Goal: Information Seeking & Learning: Learn about a topic

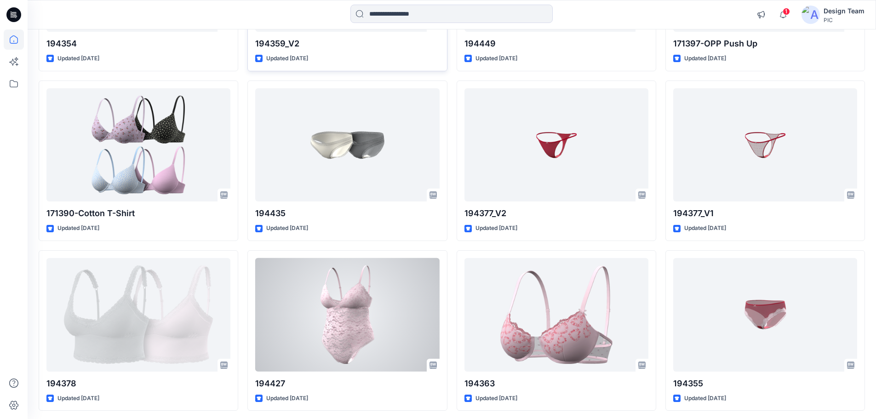
scroll to position [1086, 0]
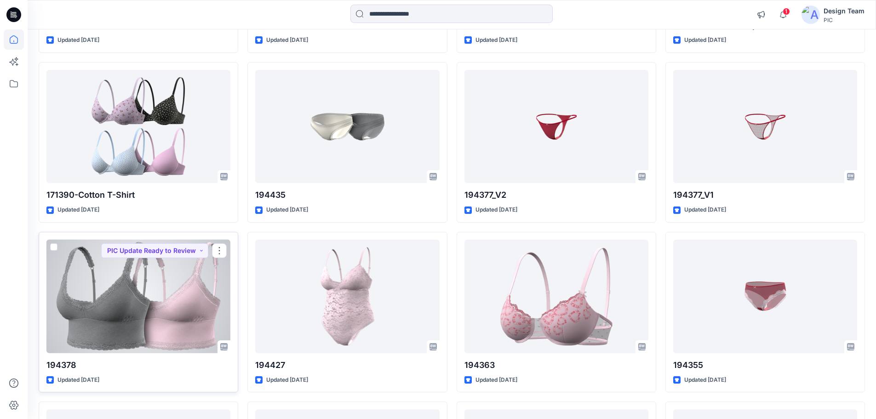
click at [115, 322] on div at bounding box center [138, 297] width 184 height 114
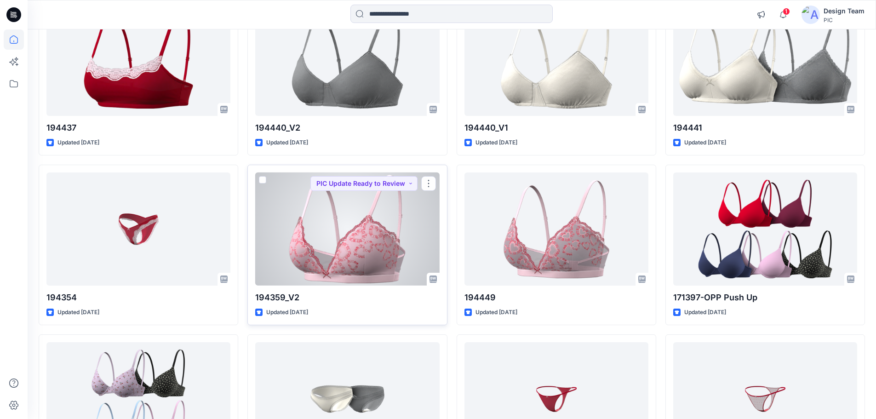
scroll to position [813, 0]
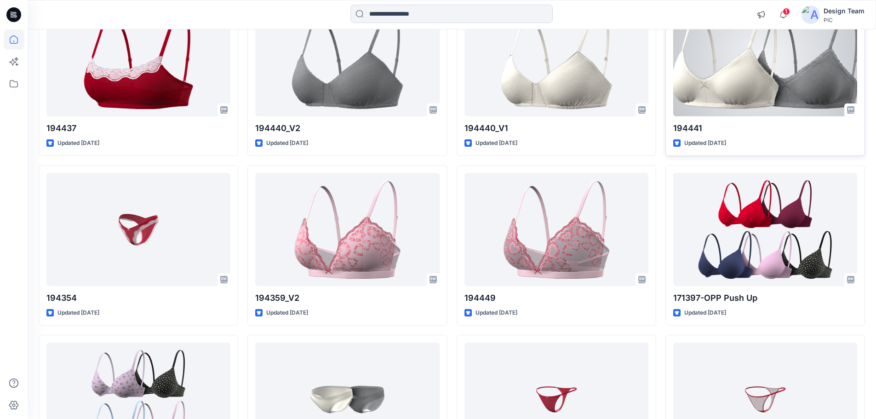
click at [772, 69] on div at bounding box center [765, 60] width 184 height 114
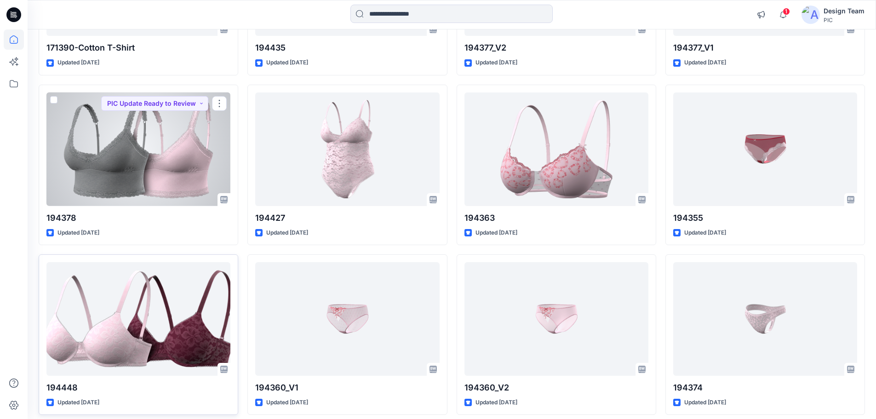
scroll to position [1273, 0]
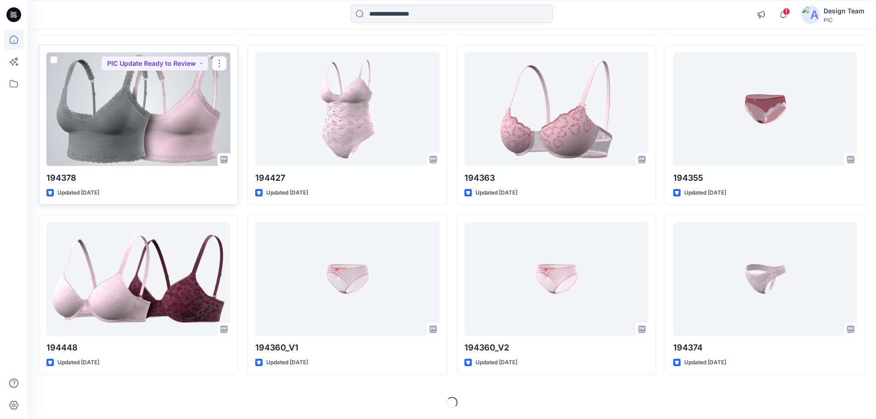
click at [158, 132] on div at bounding box center [138, 109] width 184 height 114
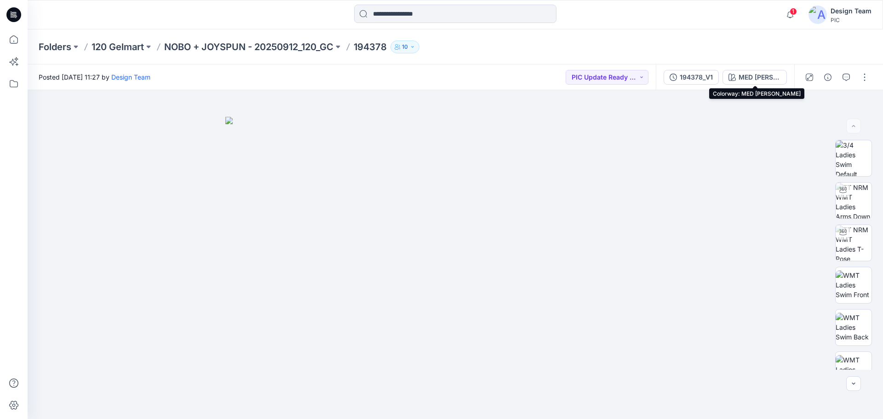
click at [754, 78] on div "MED [PERSON_NAME]" at bounding box center [760, 77] width 42 height 10
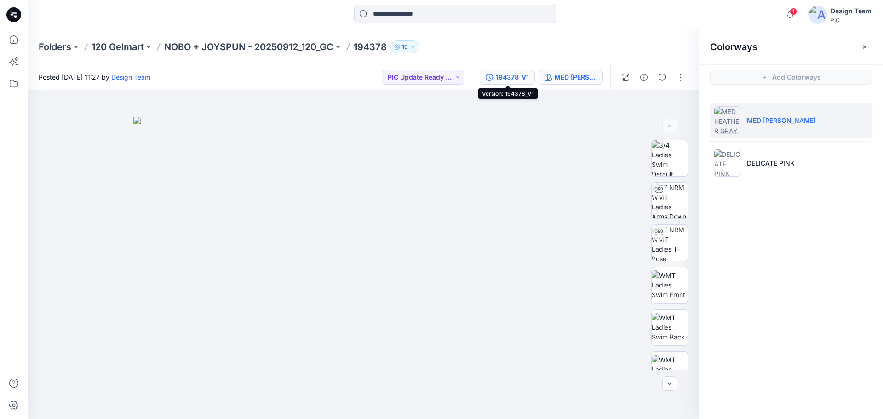
click at [517, 74] on div "194378_V1" at bounding box center [512, 77] width 33 height 10
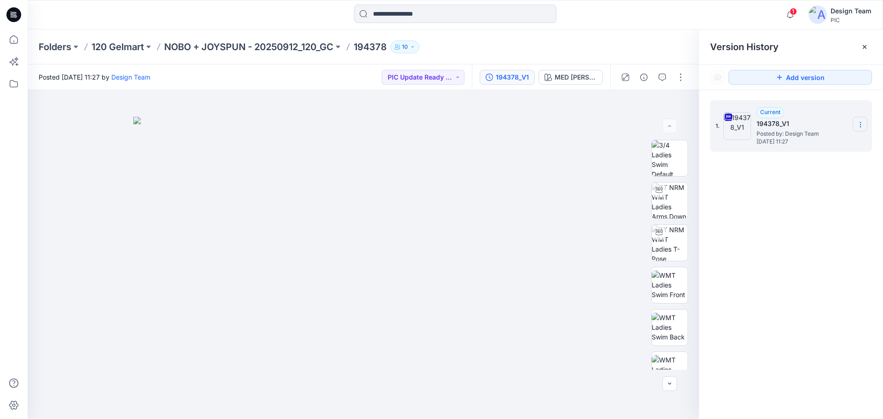
click at [860, 123] on icon at bounding box center [860, 122] width 0 height 0
click at [799, 143] on span "Download Source BW File" at bounding box center [813, 142] width 77 height 11
click at [241, 40] on p "NOBO + JOYSPUN - 20250912_120_GC" at bounding box center [248, 46] width 169 height 13
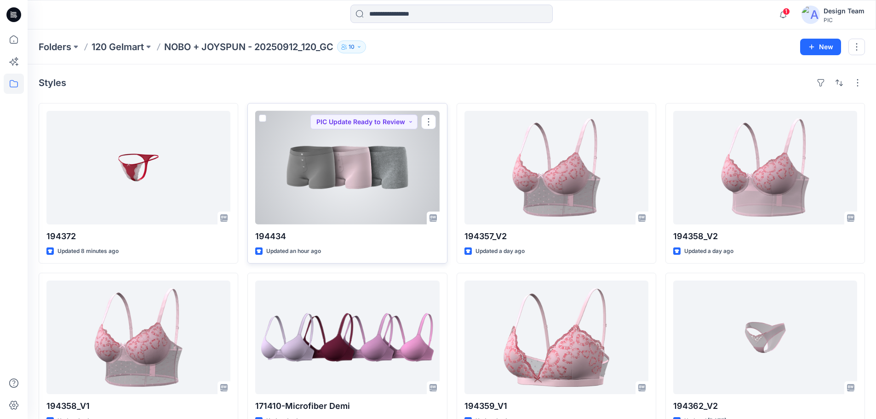
click at [344, 159] on div at bounding box center [347, 168] width 184 height 114
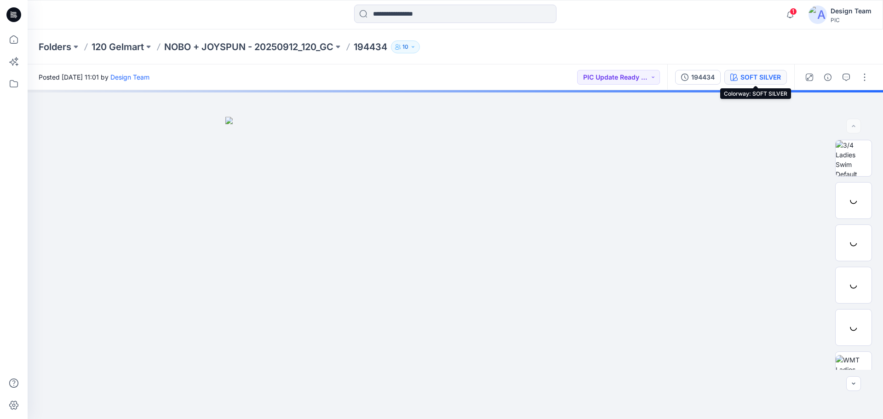
click at [766, 74] on div "SOFT SILVER" at bounding box center [760, 77] width 40 height 10
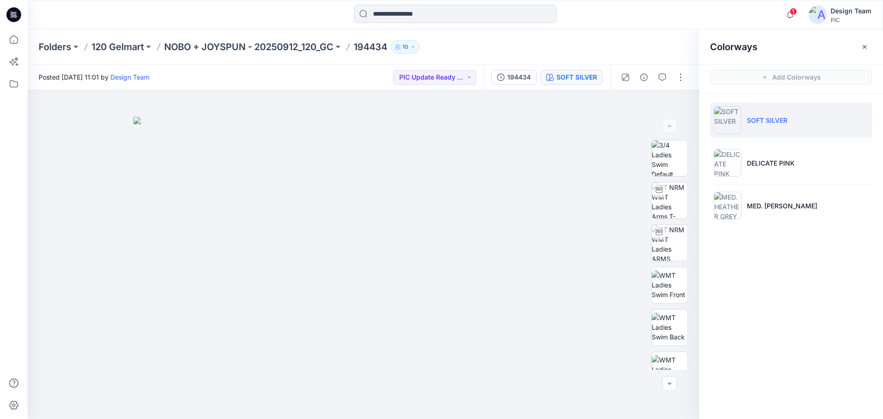
click at [789, 120] on li "SOFT SILVER" at bounding box center [791, 120] width 162 height 35
click at [793, 167] on p "DELICATE PINK" at bounding box center [771, 163] width 48 height 10
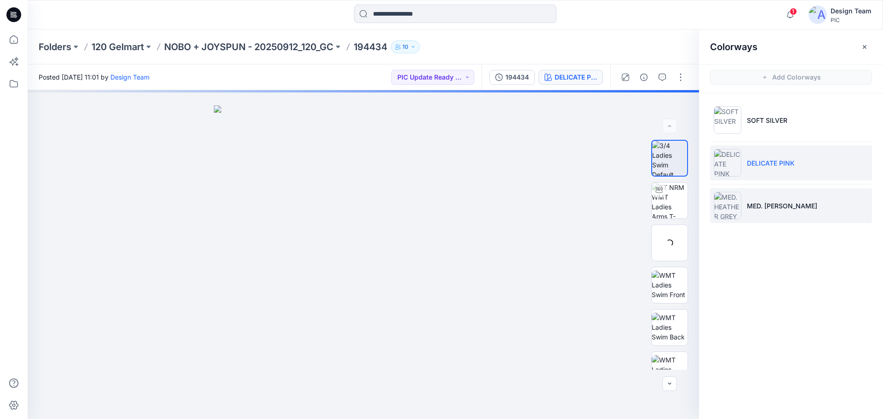
click at [787, 205] on p "MED. [PERSON_NAME]" at bounding box center [782, 206] width 70 height 10
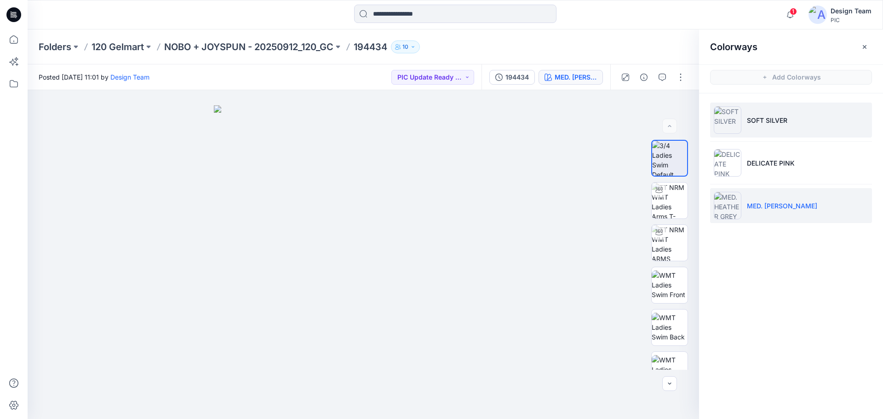
click at [775, 121] on p "SOFT SILVER" at bounding box center [767, 120] width 40 height 10
click at [780, 210] on p "MED. [PERSON_NAME]" at bounding box center [782, 206] width 70 height 10
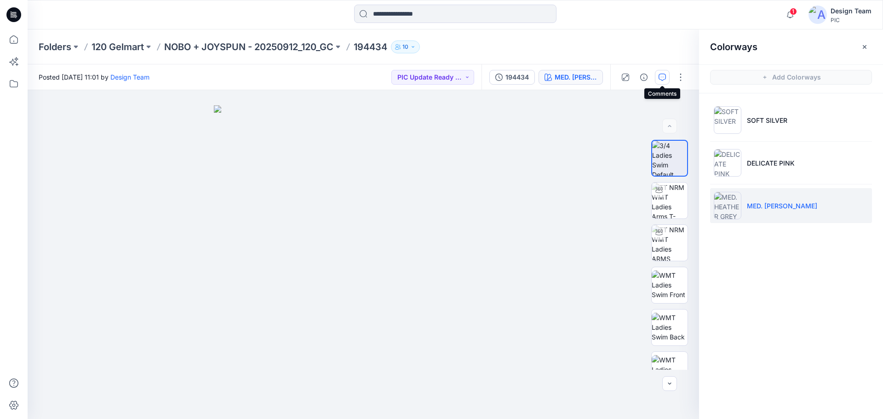
click at [664, 77] on icon "button" at bounding box center [662, 76] width 3 height 0
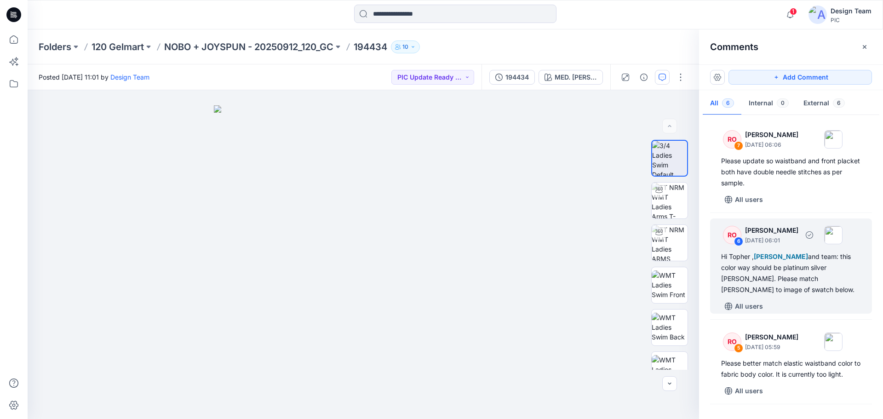
click at [802, 286] on div "Hi [PERSON_NAME] , [PERSON_NAME] and team: this color way should be platinum si…" at bounding box center [791, 273] width 140 height 44
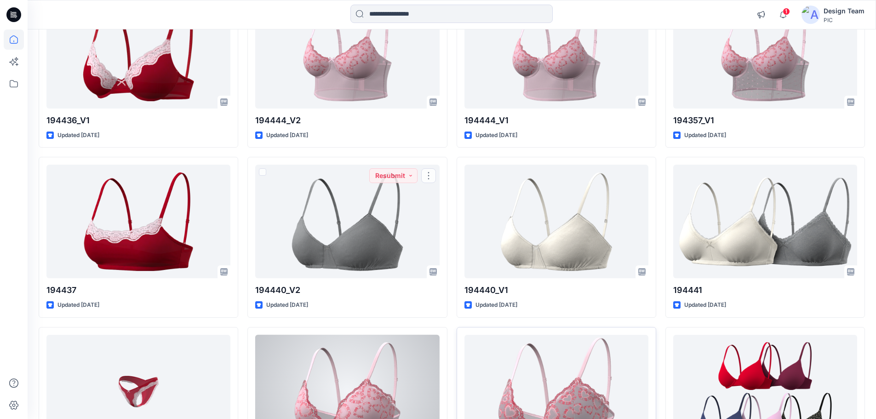
scroll to position [736, 0]
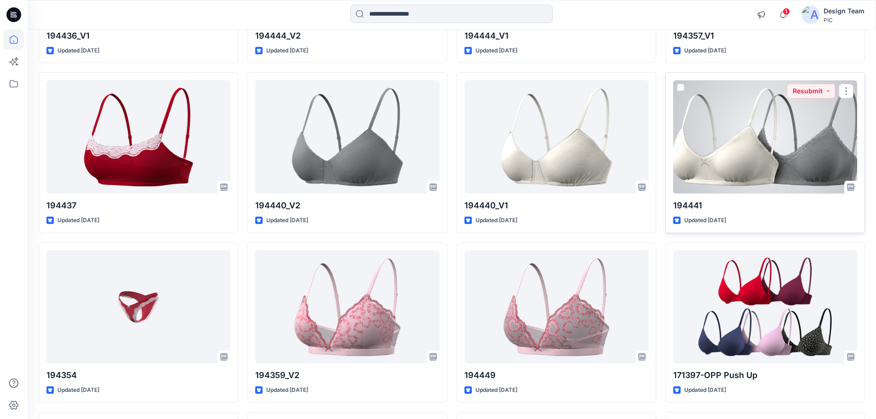
click at [772, 135] on div at bounding box center [765, 137] width 184 height 114
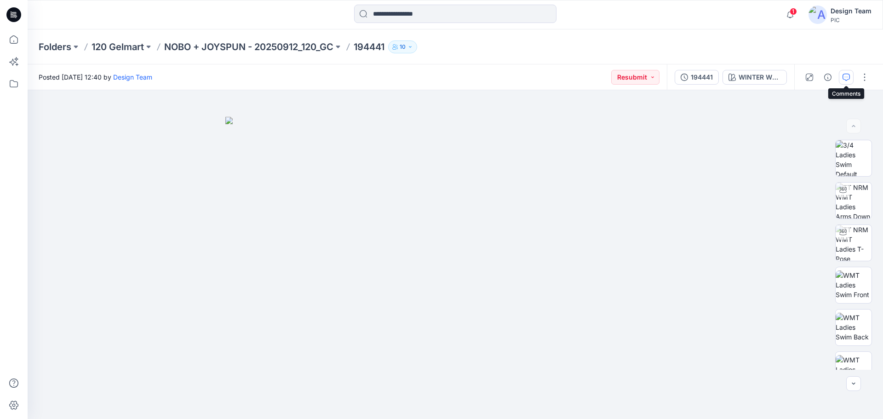
click at [843, 74] on icon "button" at bounding box center [845, 77] width 7 height 7
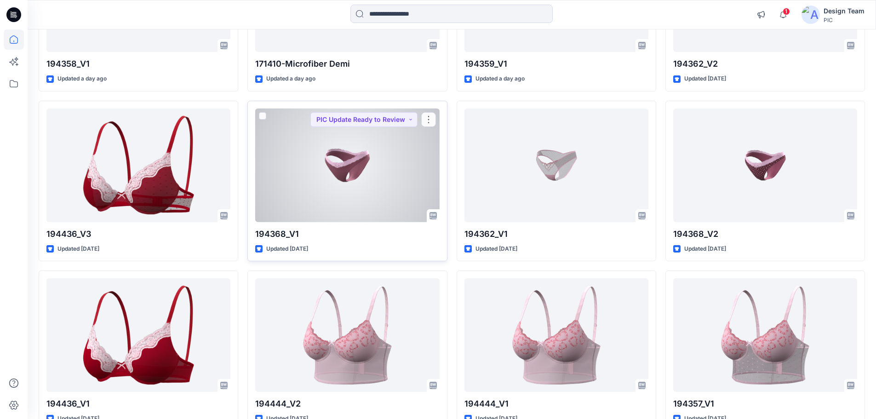
scroll to position [230, 0]
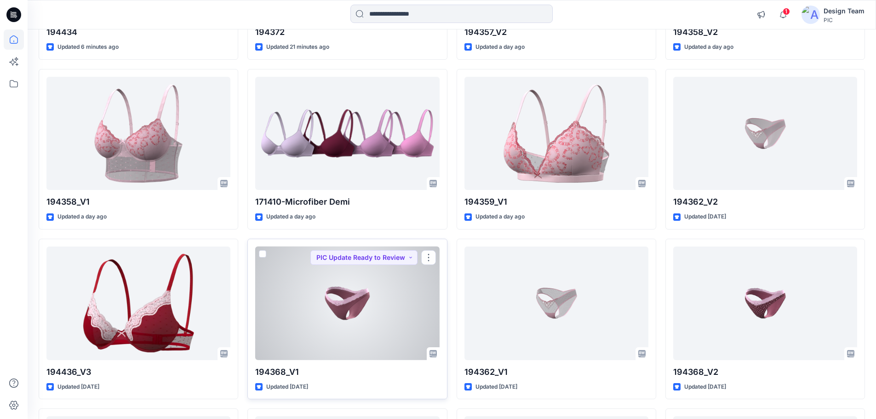
click at [346, 309] on div at bounding box center [347, 303] width 184 height 114
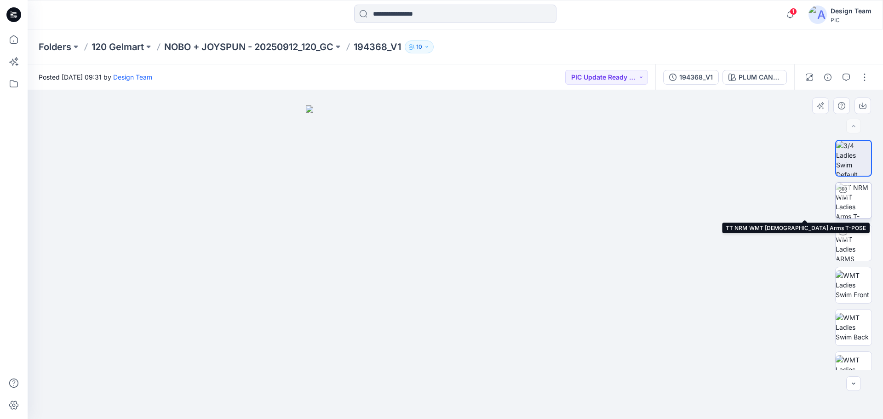
click at [858, 199] on img at bounding box center [854, 201] width 36 height 36
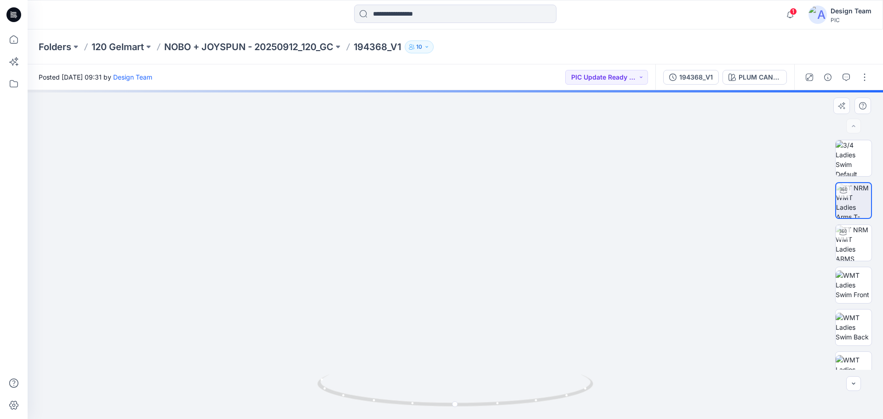
drag, startPoint x: 420, startPoint y: 315, endPoint x: 453, endPoint y: 216, distance: 104.3
click at [453, 216] on img at bounding box center [476, 86] width 897 height 668
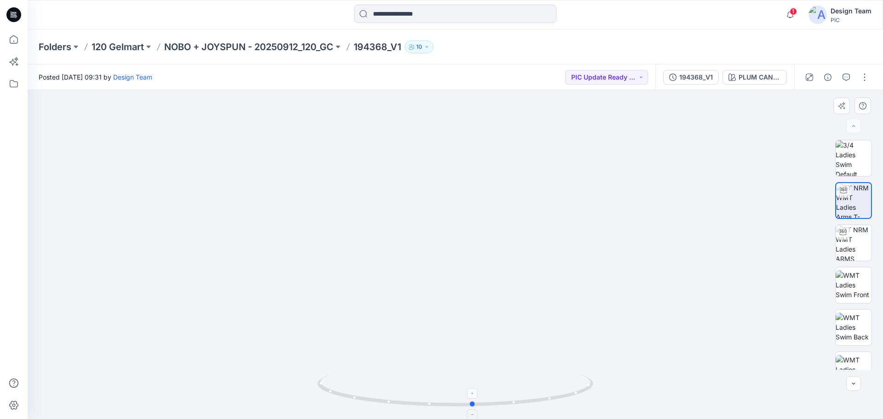
drag, startPoint x: 413, startPoint y: 405, endPoint x: 425, endPoint y: 402, distance: 12.3
click at [425, 402] on icon at bounding box center [456, 391] width 278 height 34
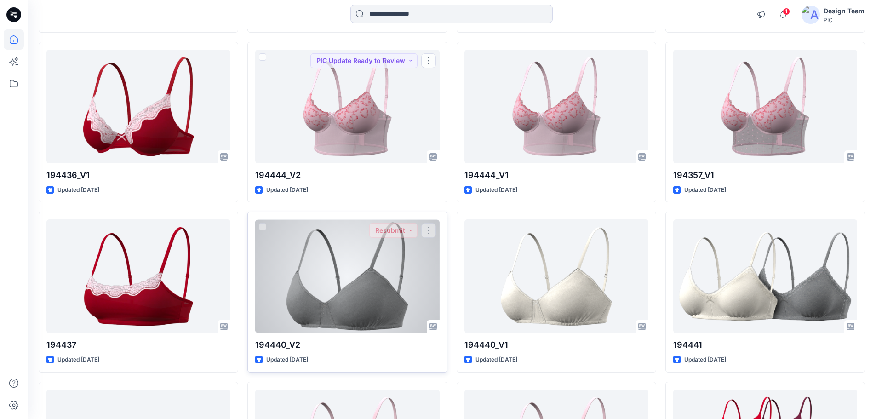
scroll to position [690, 0]
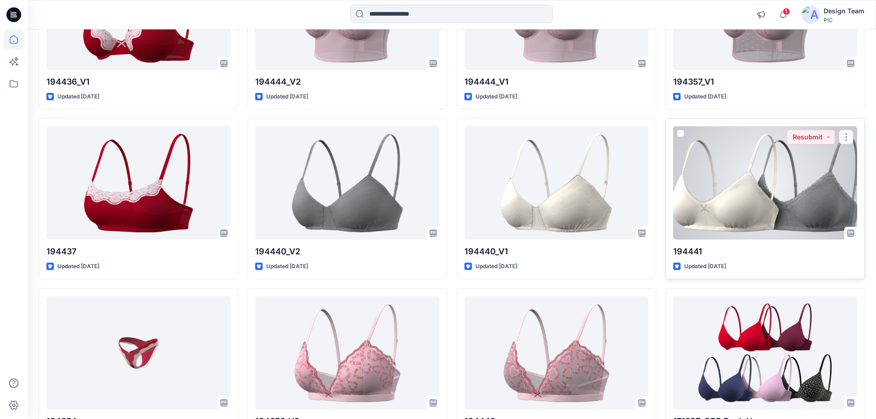
click at [712, 220] on div at bounding box center [765, 183] width 184 height 114
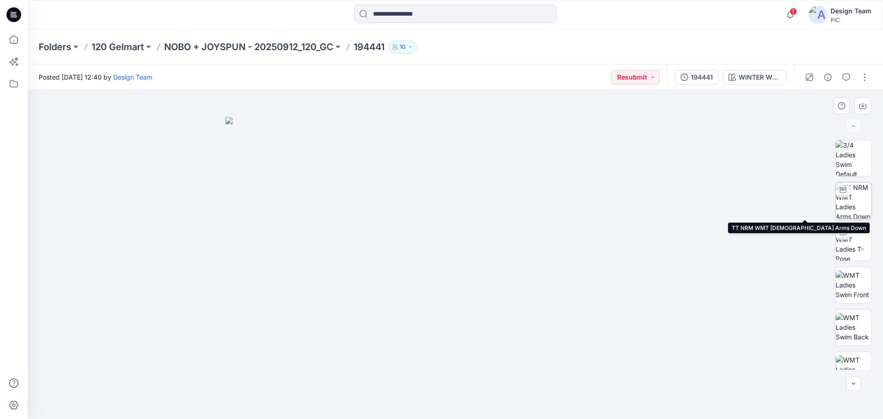
click at [859, 208] on img at bounding box center [854, 201] width 36 height 36
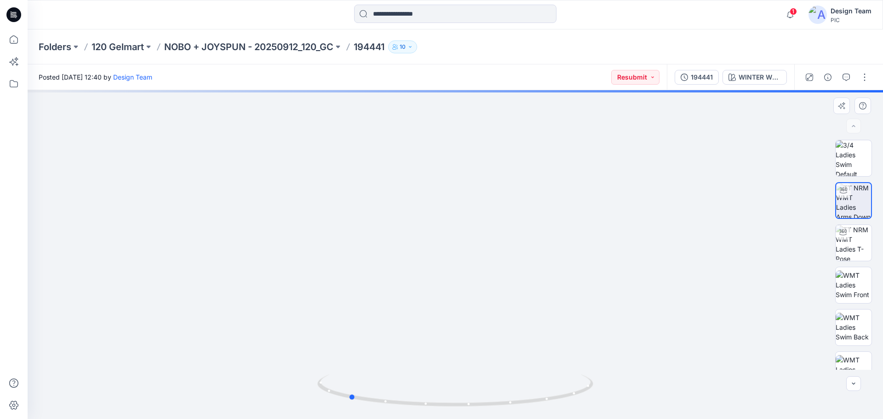
drag, startPoint x: 458, startPoint y: 405, endPoint x: 623, endPoint y: 392, distance: 165.2
click at [625, 395] on div at bounding box center [455, 254] width 855 height 329
drag, startPoint x: 557, startPoint y: 395, endPoint x: 520, endPoint y: 398, distance: 36.9
click at [520, 398] on icon at bounding box center [456, 391] width 278 height 34
drag, startPoint x: 520, startPoint y: 398, endPoint x: 507, endPoint y: 403, distance: 14.4
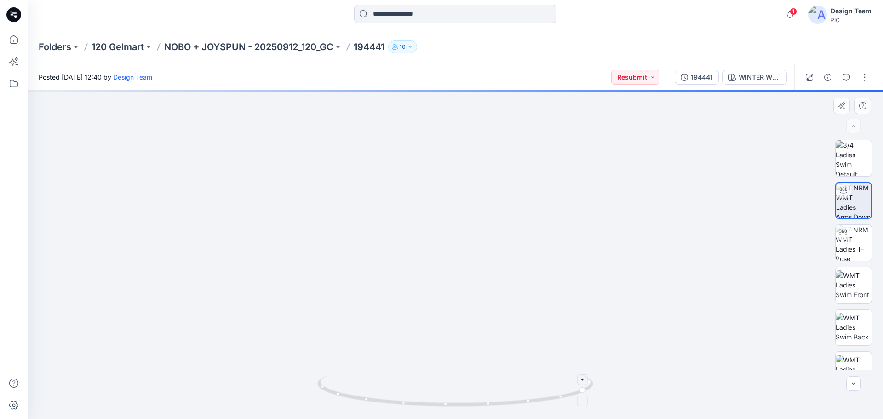
click at [521, 399] on icon at bounding box center [456, 391] width 278 height 34
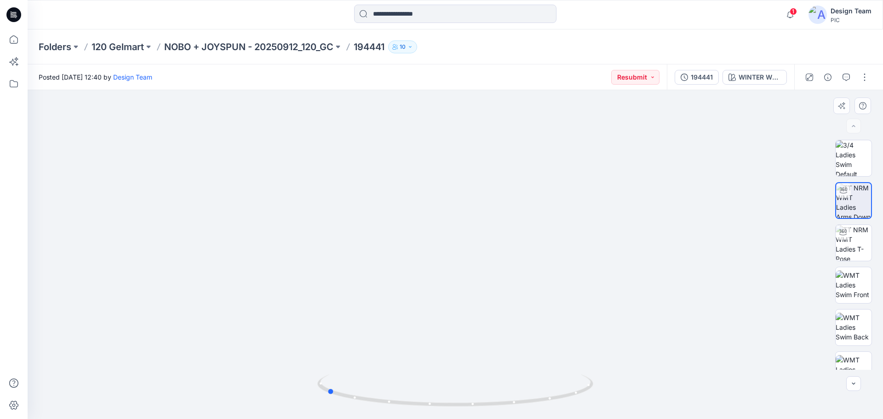
drag, startPoint x: 454, startPoint y: 410, endPoint x: 467, endPoint y: 410, distance: 13.3
click at [467, 410] on img at bounding box center [455, 396] width 276 height 45
click at [471, 406] on icon at bounding box center [456, 391] width 278 height 34
drag, startPoint x: 567, startPoint y: 398, endPoint x: 452, endPoint y: 408, distance: 116.3
click at [452, 408] on icon at bounding box center [456, 391] width 278 height 34
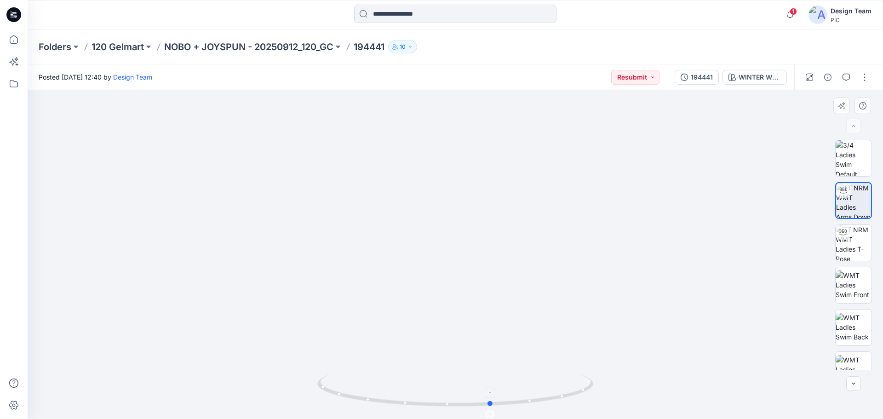
click at [524, 406] on icon at bounding box center [456, 391] width 278 height 34
drag, startPoint x: 494, startPoint y: 405, endPoint x: 458, endPoint y: 408, distance: 36.0
click at [458, 408] on icon at bounding box center [456, 391] width 278 height 34
drag, startPoint x: 481, startPoint y: 407, endPoint x: 456, endPoint y: 408, distance: 24.9
click at [456, 408] on icon at bounding box center [456, 391] width 278 height 34
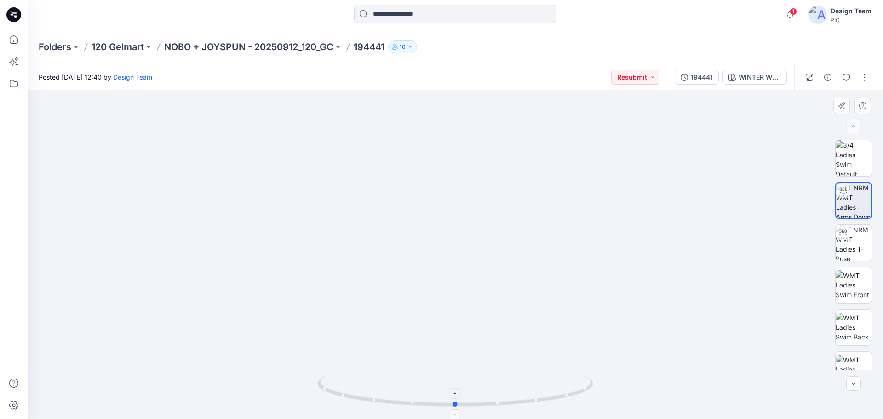
drag, startPoint x: 452, startPoint y: 407, endPoint x: 476, endPoint y: 408, distance: 24.4
click at [476, 408] on icon at bounding box center [456, 391] width 278 height 34
drag, startPoint x: 594, startPoint y: 390, endPoint x: 605, endPoint y: 410, distance: 22.9
click at [606, 410] on div at bounding box center [455, 254] width 855 height 329
click at [202, 47] on p "NOBO + JOYSPUN - 20250912_120_GC" at bounding box center [248, 46] width 169 height 13
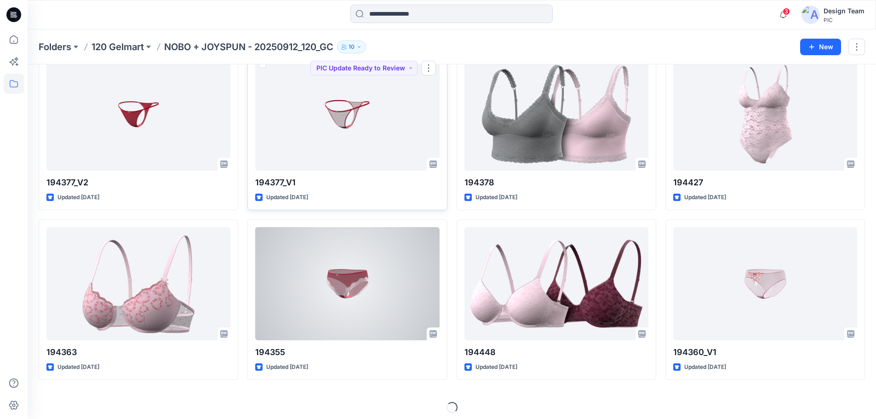
scroll to position [1247, 0]
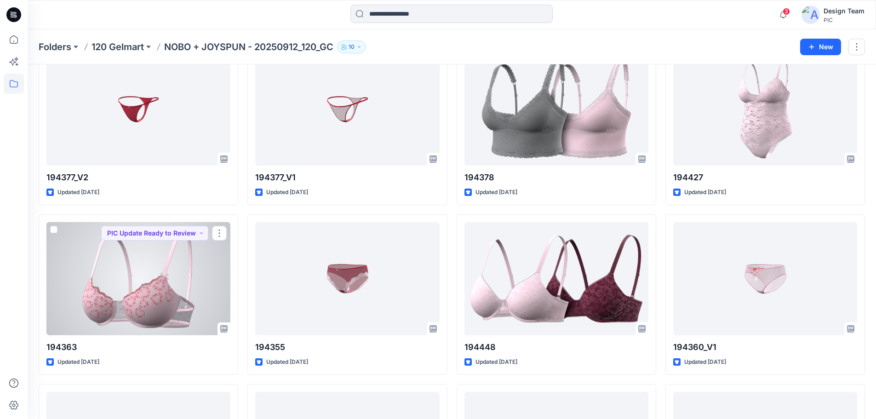
click at [166, 304] on div at bounding box center [138, 279] width 184 height 114
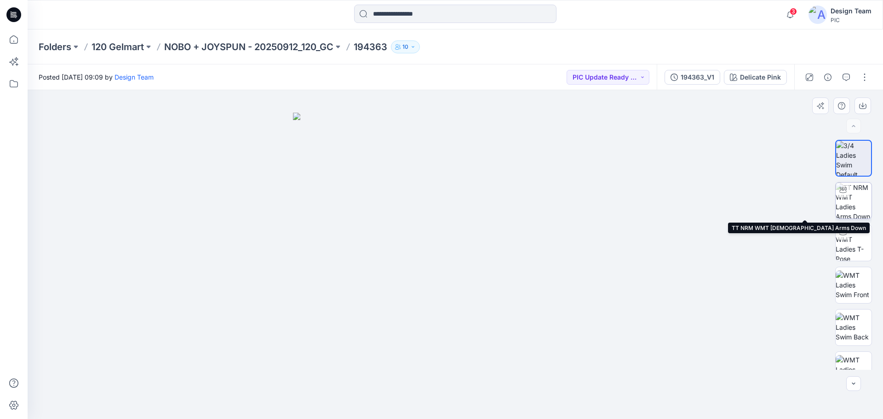
click at [859, 203] on img at bounding box center [854, 201] width 36 height 36
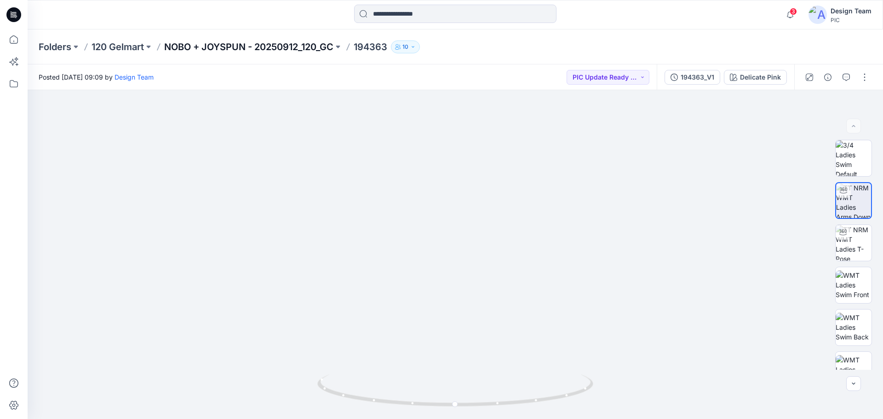
click at [267, 46] on p "NOBO + JOYSPUN - 20250912_120_GC" at bounding box center [248, 46] width 169 height 13
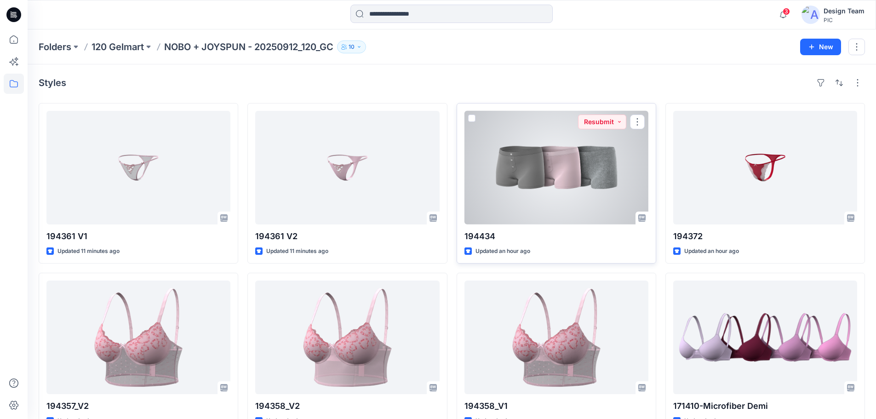
click at [595, 172] on div at bounding box center [556, 168] width 184 height 114
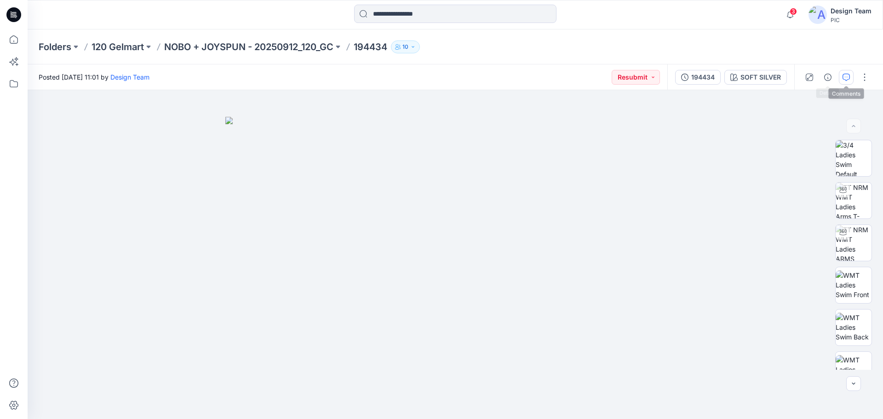
click at [846, 75] on icon "button" at bounding box center [845, 77] width 7 height 7
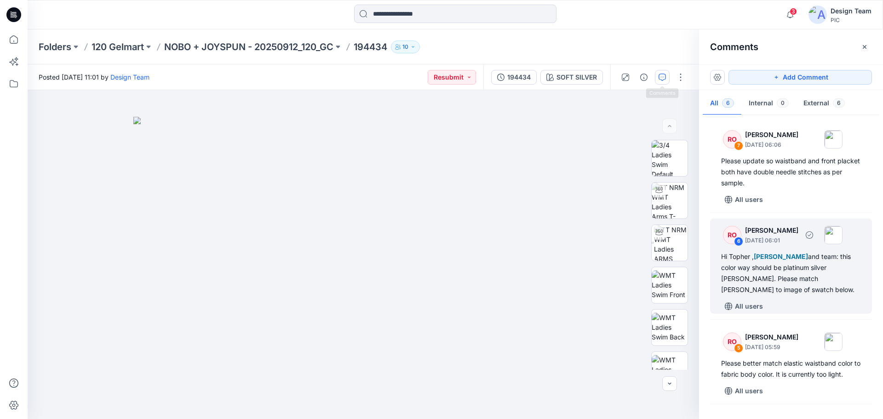
click at [772, 272] on div "Hi [PERSON_NAME] , [PERSON_NAME] and team: this color way should be platinum si…" at bounding box center [791, 273] width 140 height 44
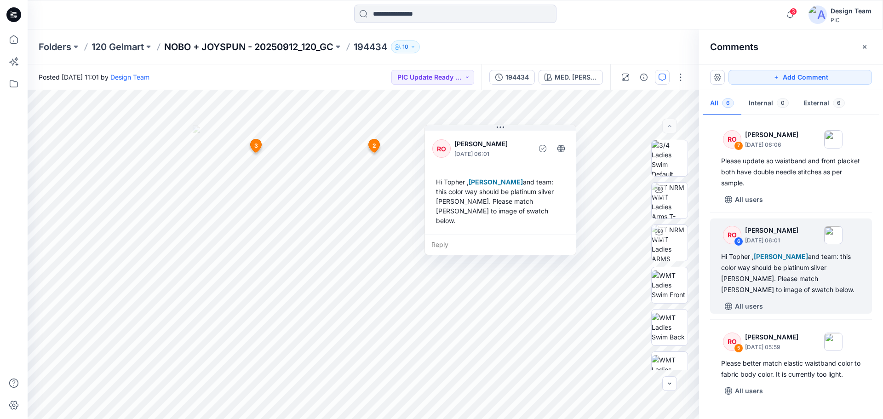
click at [211, 45] on p "NOBO + JOYSPUN - 20250912_120_GC" at bounding box center [248, 46] width 169 height 13
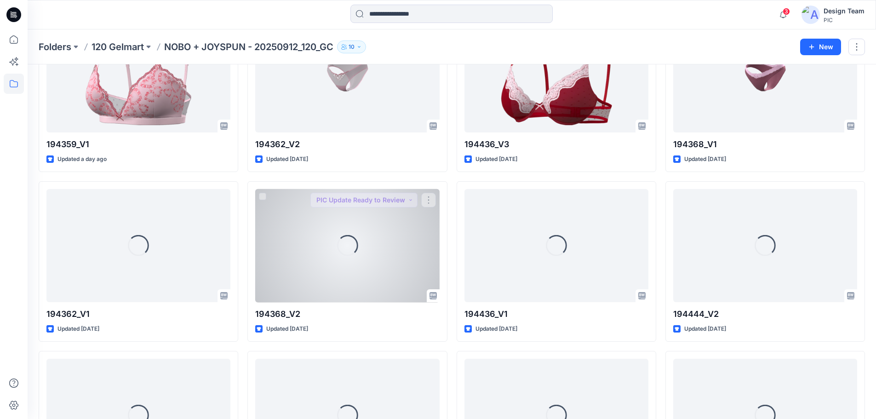
scroll to position [458, 0]
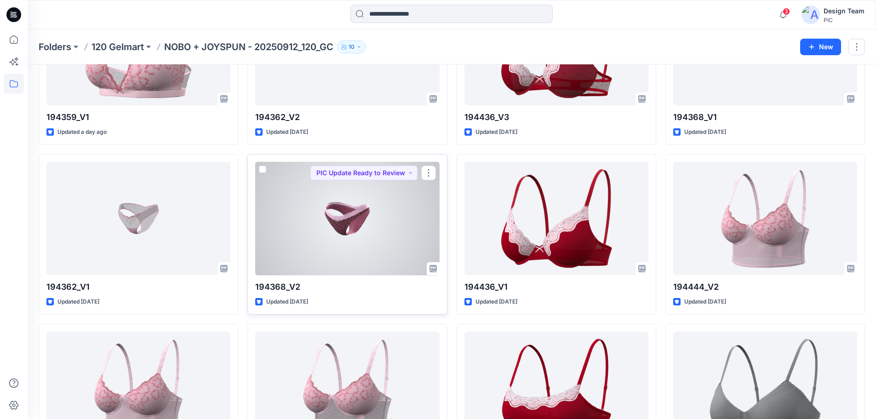
click at [343, 215] on div at bounding box center [347, 219] width 184 height 114
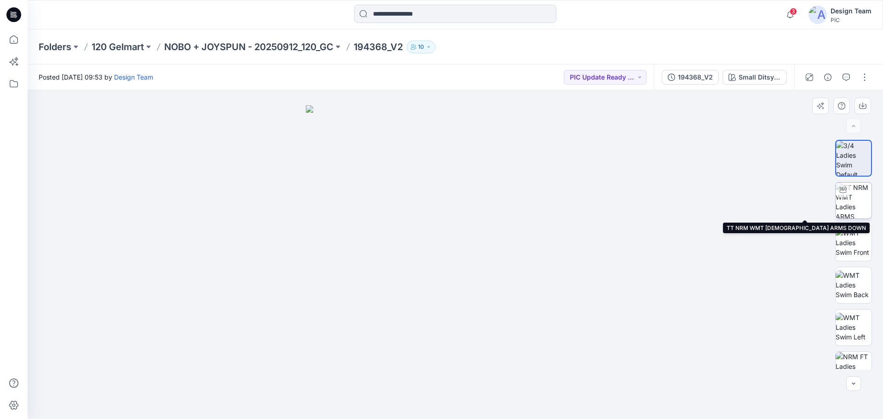
click at [855, 206] on img at bounding box center [854, 201] width 36 height 36
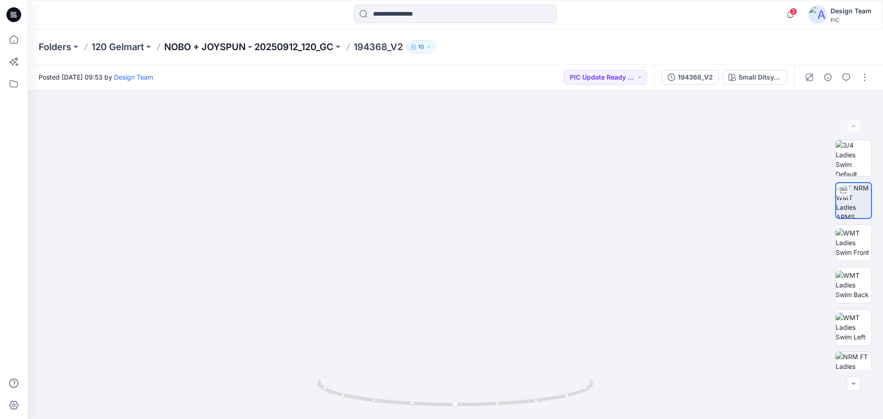
click at [289, 45] on p "NOBO + JOYSPUN - 20250912_120_GC" at bounding box center [248, 46] width 169 height 13
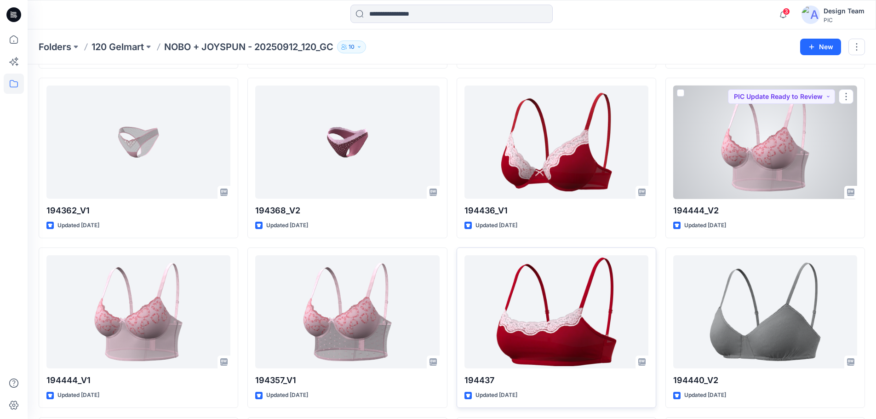
scroll to position [550, 0]
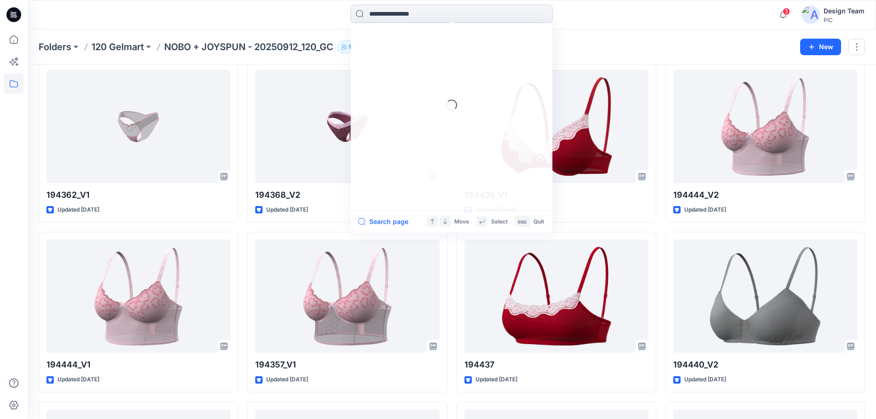
click at [389, 19] on input at bounding box center [451, 14] width 202 height 18
type input "******"
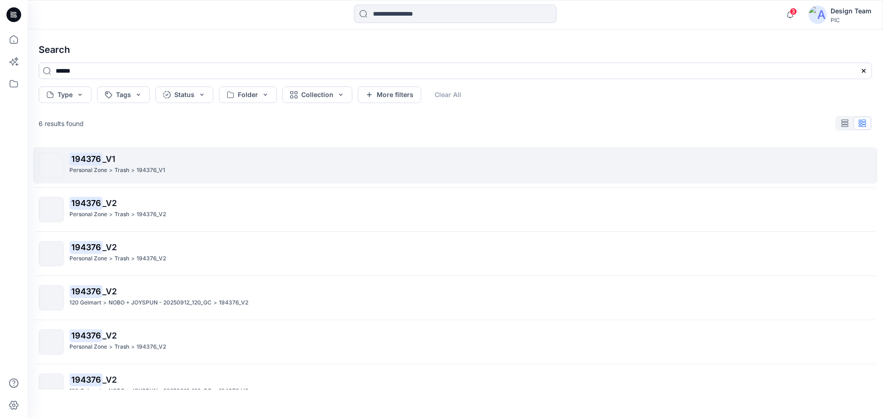
click at [119, 165] on p "194376 _V1" at bounding box center [470, 159] width 802 height 13
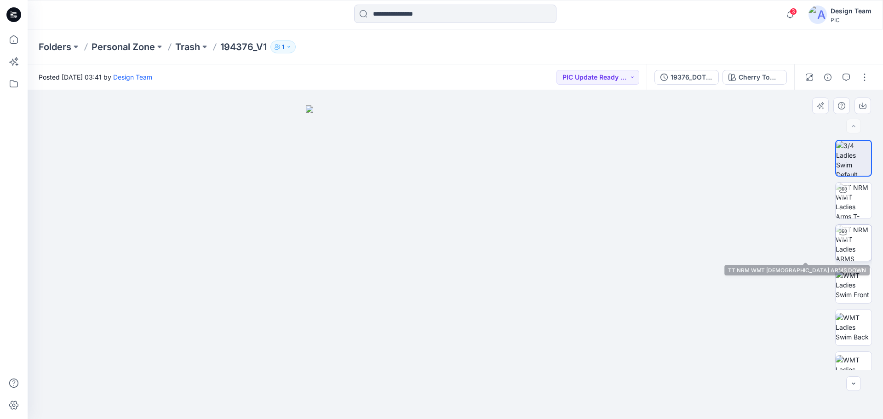
click at [846, 244] on img at bounding box center [854, 243] width 36 height 36
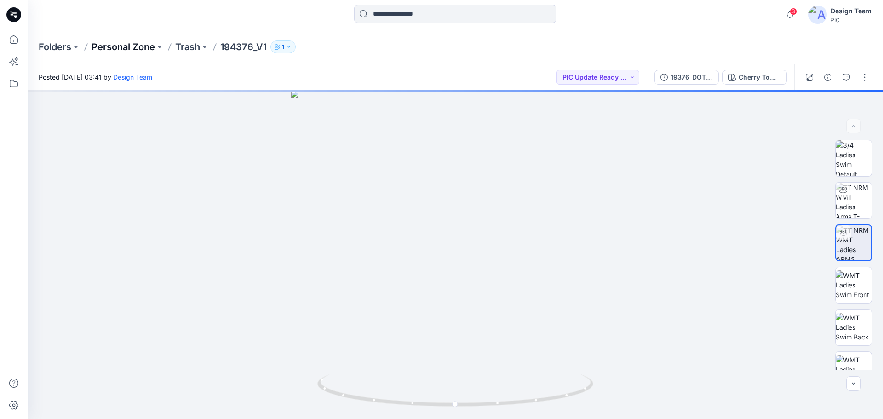
click at [131, 44] on p "Personal Zone" at bounding box center [123, 46] width 63 height 13
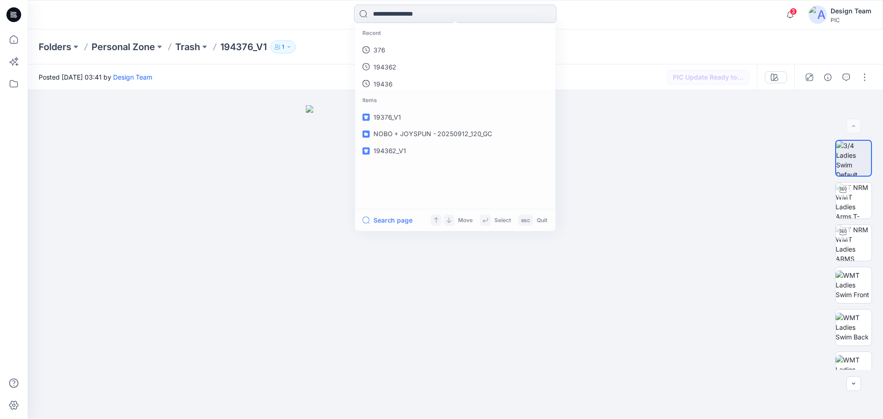
click at [386, 18] on input at bounding box center [455, 14] width 202 height 18
click at [388, 48] on p "194376" at bounding box center [383, 51] width 23 height 10
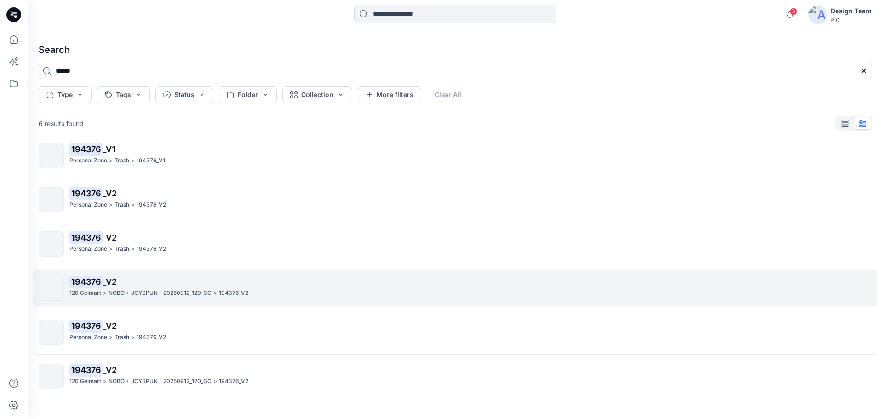
scroll to position [19, 0]
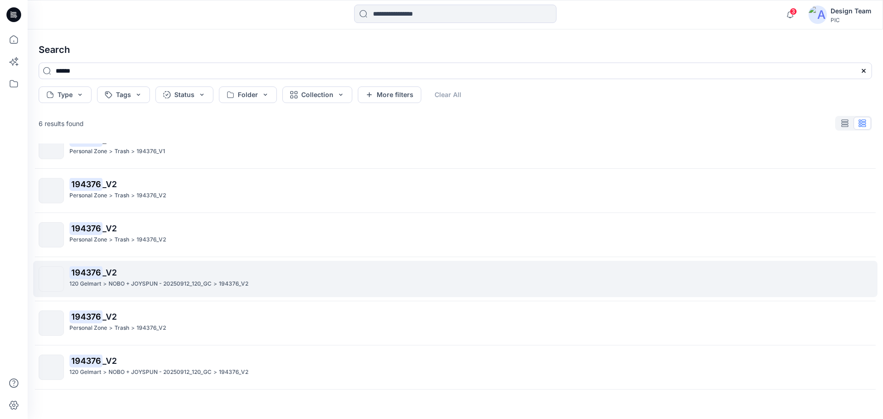
click at [160, 278] on p "194376 _V2" at bounding box center [470, 272] width 802 height 13
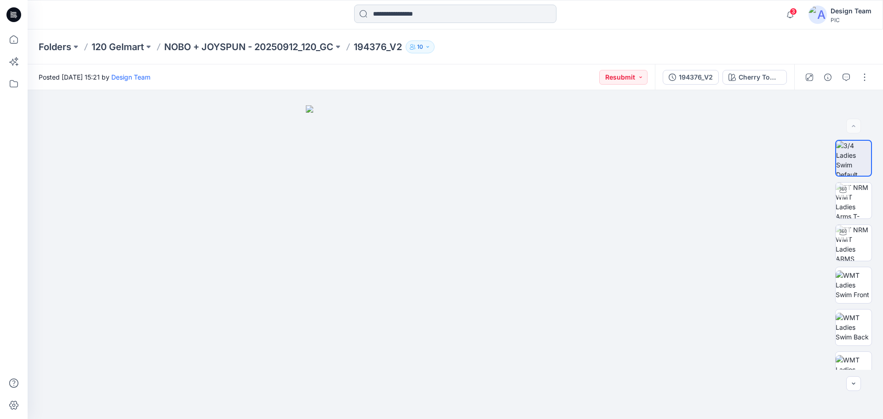
click at [427, 16] on input at bounding box center [455, 14] width 202 height 18
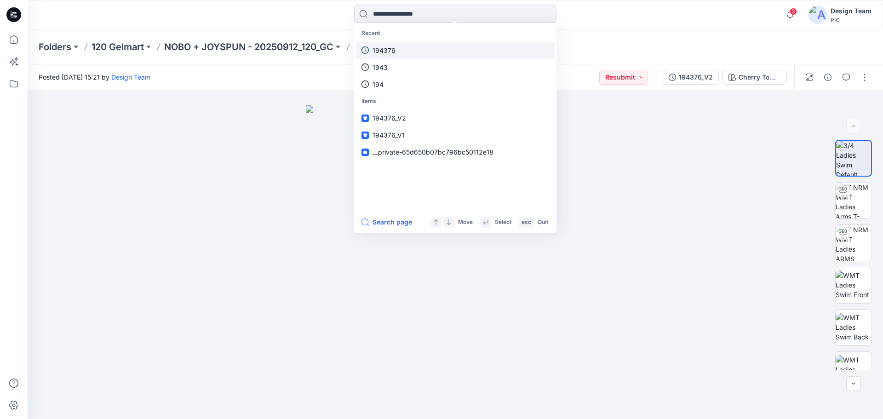
click at [396, 52] on link "194376" at bounding box center [455, 50] width 199 height 17
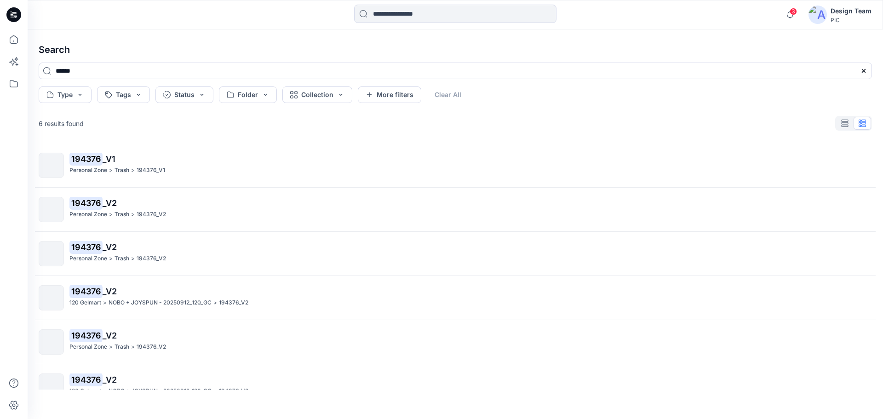
scroll to position [19, 0]
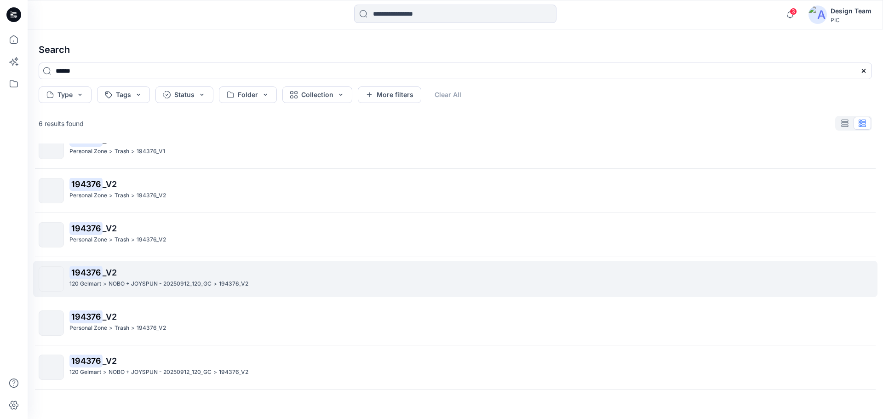
click at [144, 280] on p "NOBO + JOYSPUN - 20250912_120_GC" at bounding box center [160, 284] width 103 height 10
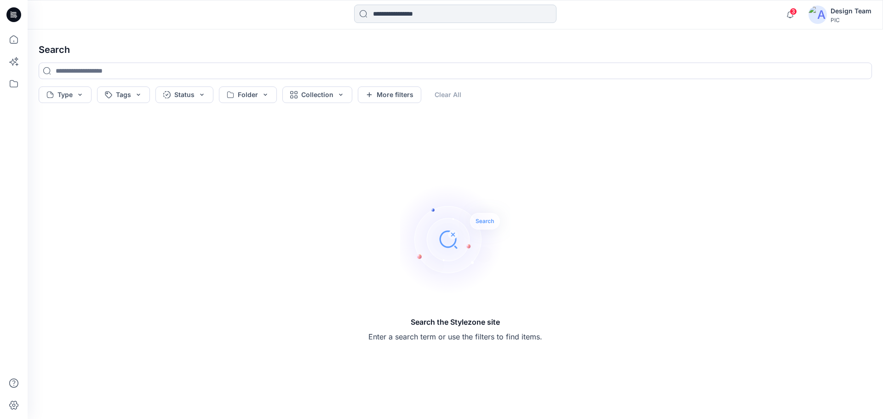
click at [373, 7] on input at bounding box center [455, 14] width 202 height 18
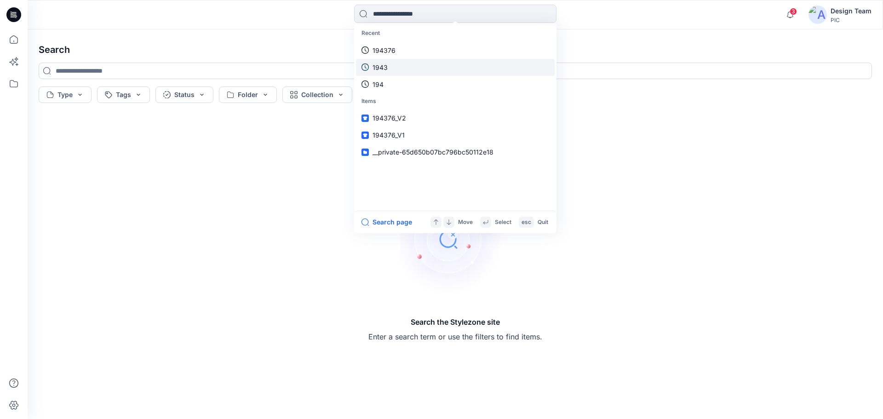
click at [387, 59] on link "1943" at bounding box center [455, 67] width 199 height 17
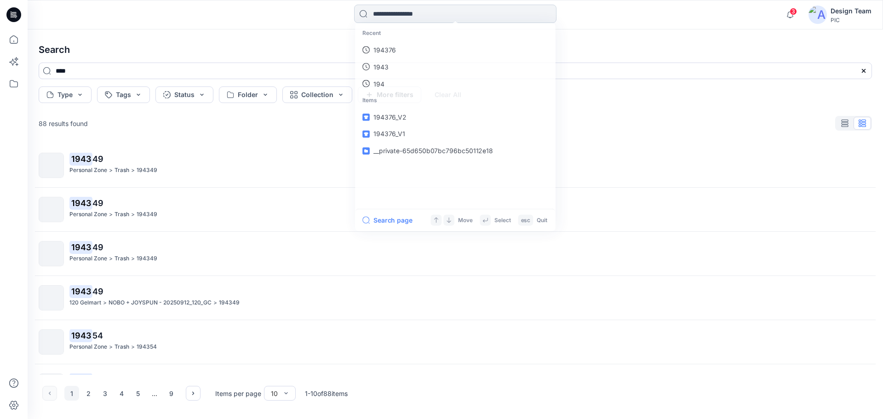
click at [387, 17] on input at bounding box center [455, 14] width 202 height 18
click at [391, 48] on link "1943" at bounding box center [455, 50] width 199 height 17
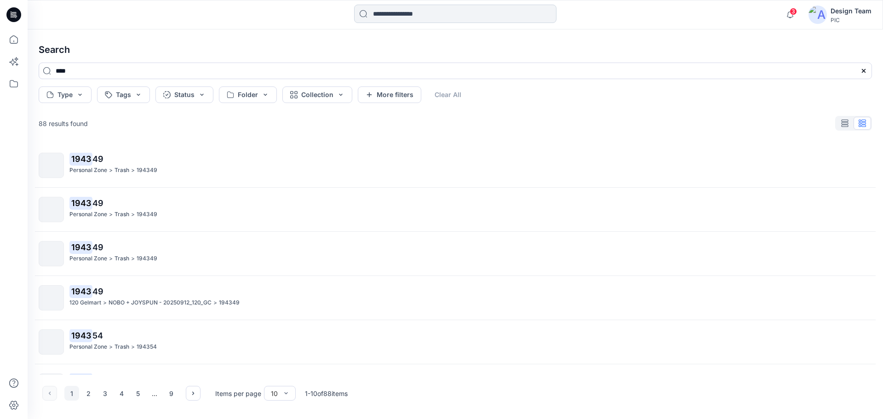
click at [396, 12] on input at bounding box center [455, 14] width 202 height 18
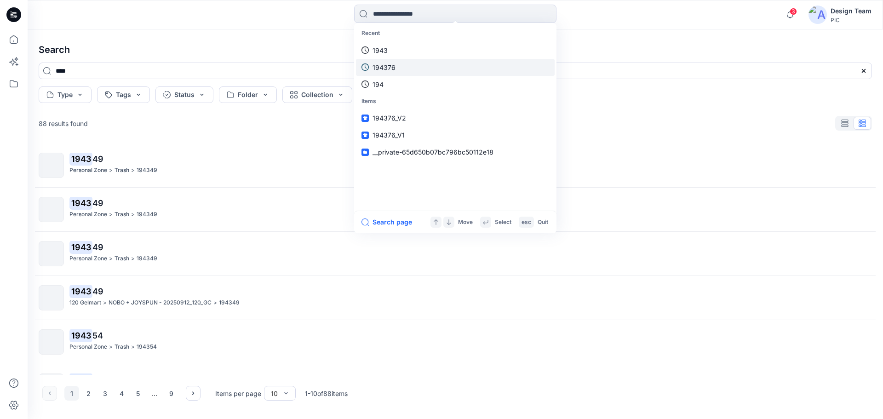
click at [389, 68] on p "194376" at bounding box center [383, 68] width 23 height 10
type input "******"
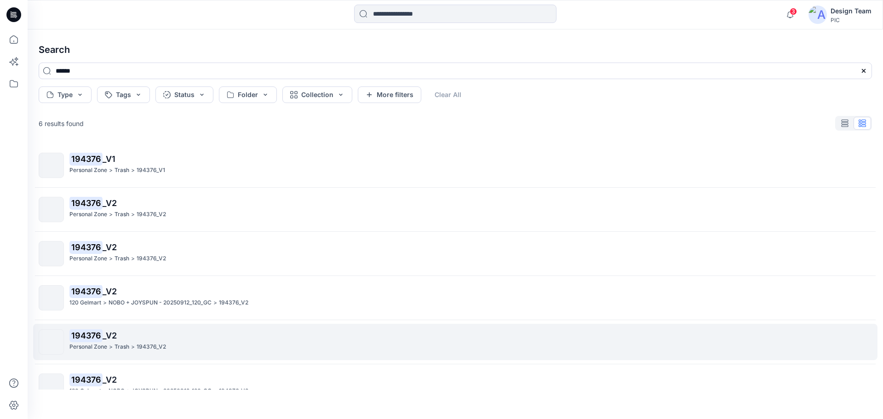
scroll to position [19, 0]
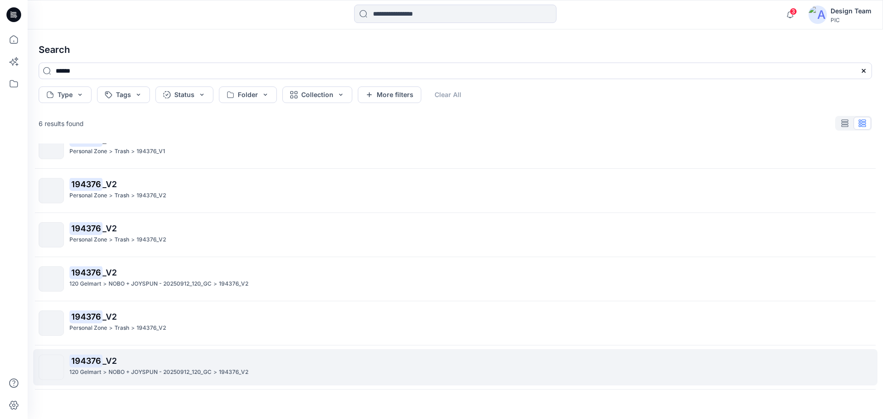
click at [157, 369] on p "NOBO + JOYSPUN - 20250912_120_GC" at bounding box center [160, 372] width 103 height 10
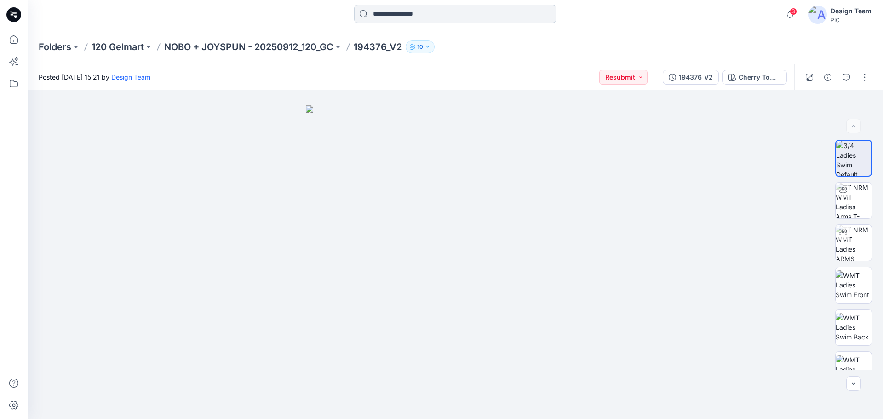
click at [442, 15] on input at bounding box center [455, 14] width 202 height 18
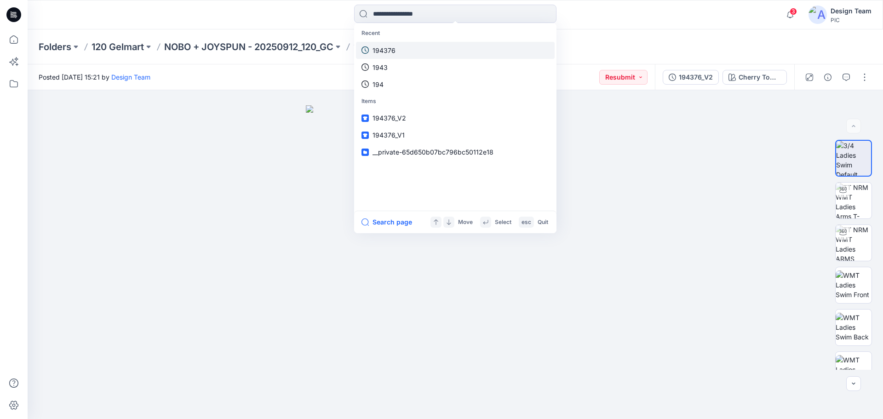
click at [429, 49] on link "194376" at bounding box center [455, 50] width 199 height 17
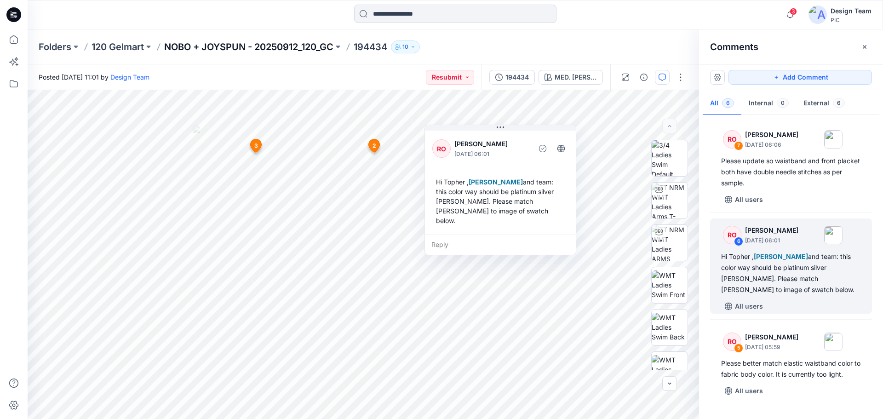
drag, startPoint x: 0, startPoint y: 0, endPoint x: 265, endPoint y: 46, distance: 269.2
click at [265, 46] on p "NOBO + JOYSPUN - 20250912_120_GC" at bounding box center [248, 46] width 169 height 13
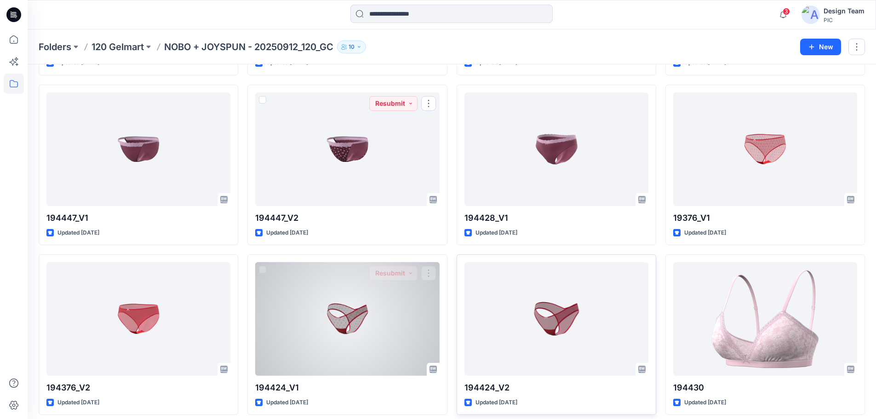
scroll to position [1753, 0]
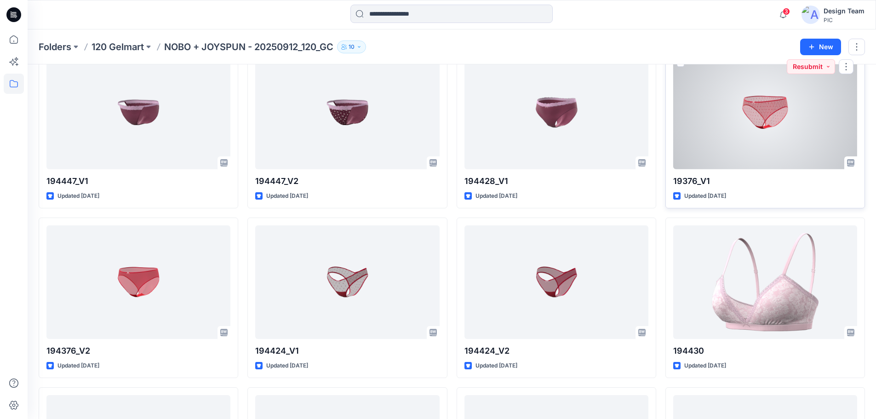
click at [731, 125] on div at bounding box center [765, 113] width 184 height 114
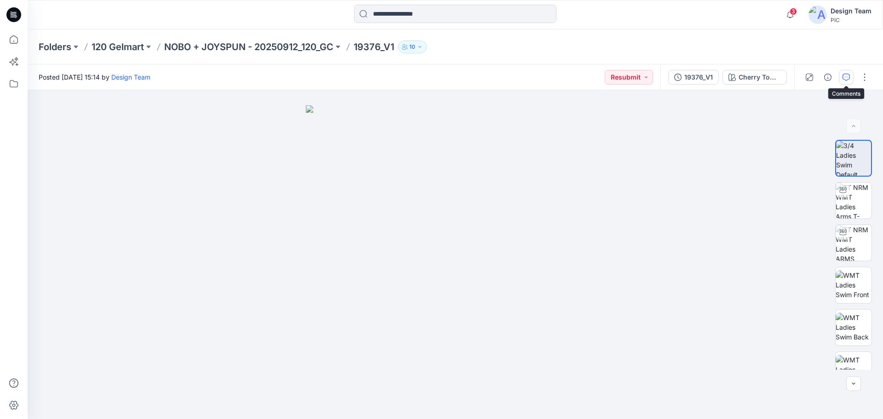
click at [845, 76] on icon "button" at bounding box center [845, 77] width 7 height 7
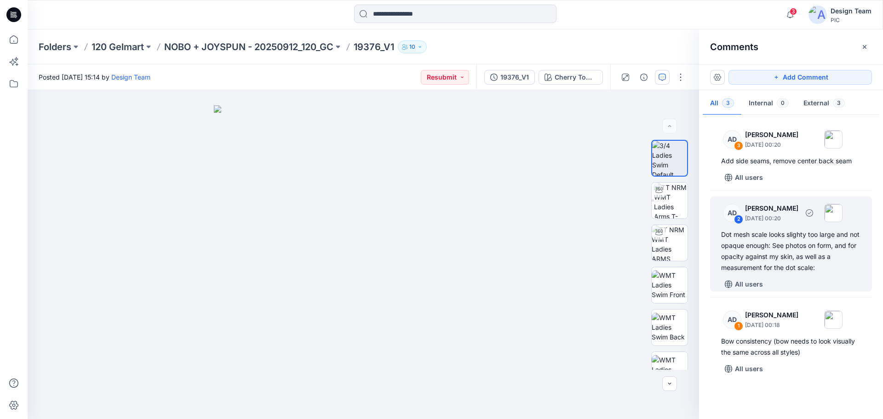
click at [804, 255] on div "Dot mesh scale looks slighty too large and not opaque enough: See photos on for…" at bounding box center [791, 251] width 140 height 44
